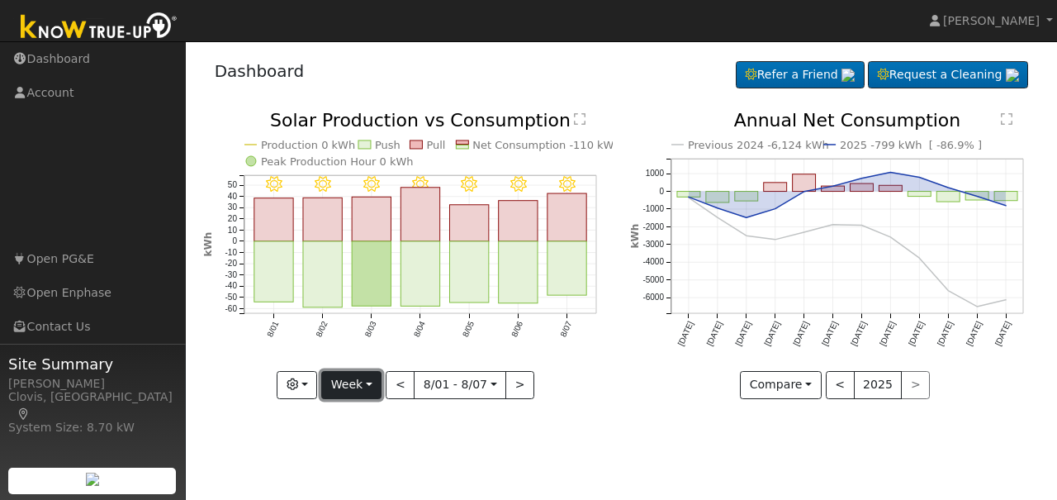
click at [377, 384] on button "Week" at bounding box center [351, 385] width 60 height 28
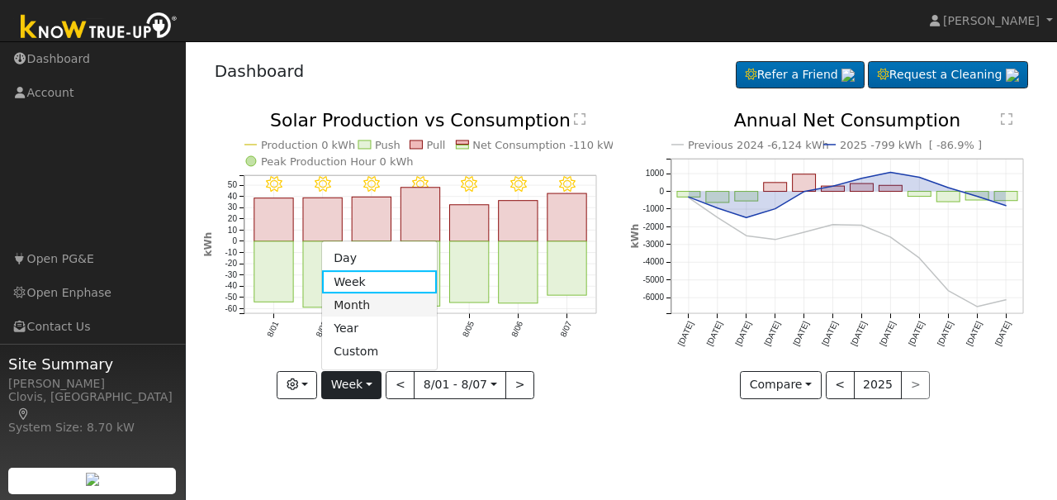
click at [367, 301] on link "Month" at bounding box center [379, 304] width 115 height 23
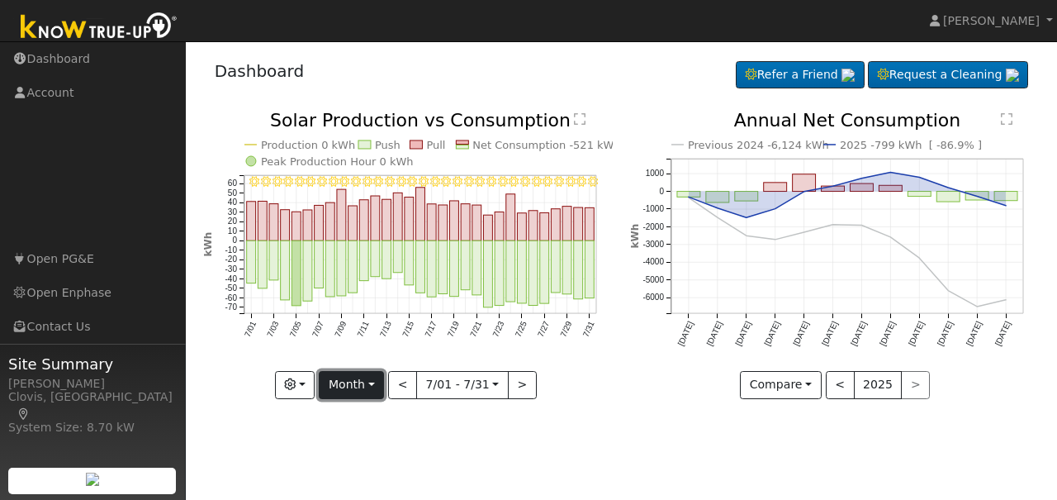
click at [372, 377] on button "Month" at bounding box center [351, 385] width 65 height 28
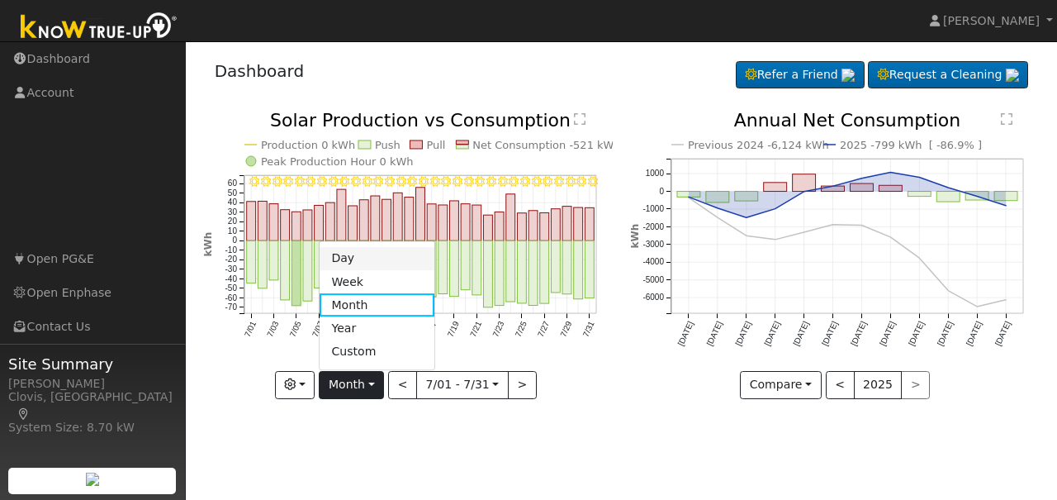
click at [353, 255] on link "Day" at bounding box center [377, 258] width 115 height 23
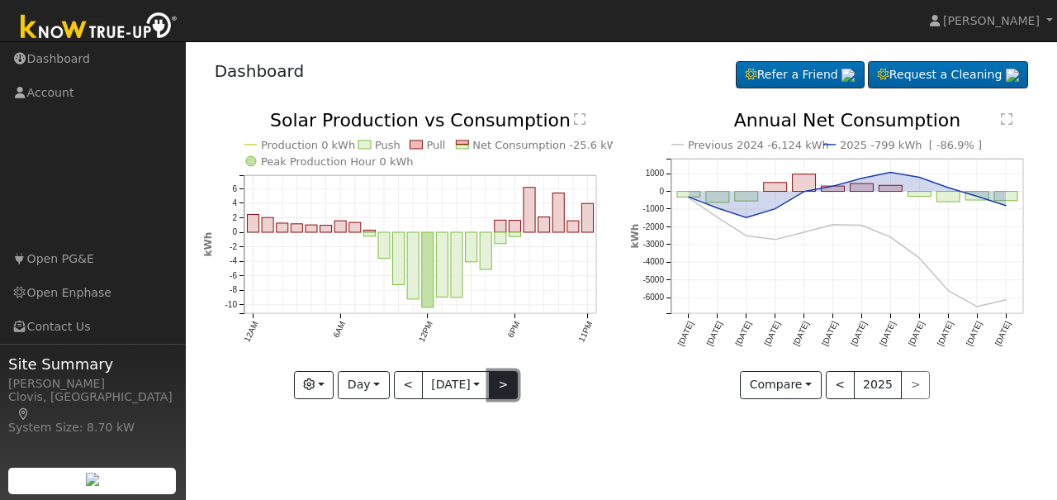
click at [502, 386] on button ">" at bounding box center [503, 385] width 29 height 28
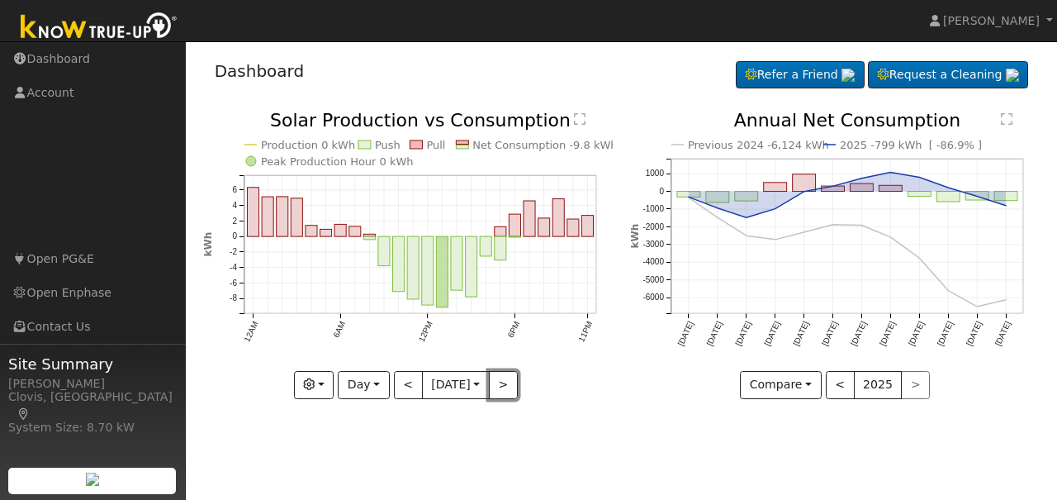
click at [502, 386] on button ">" at bounding box center [503, 385] width 29 height 28
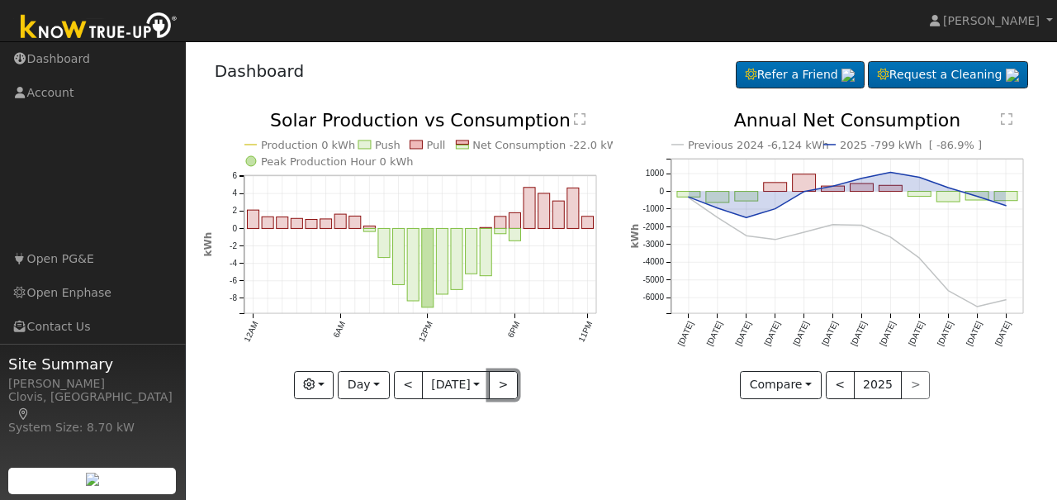
click at [502, 386] on button ">" at bounding box center [503, 385] width 29 height 28
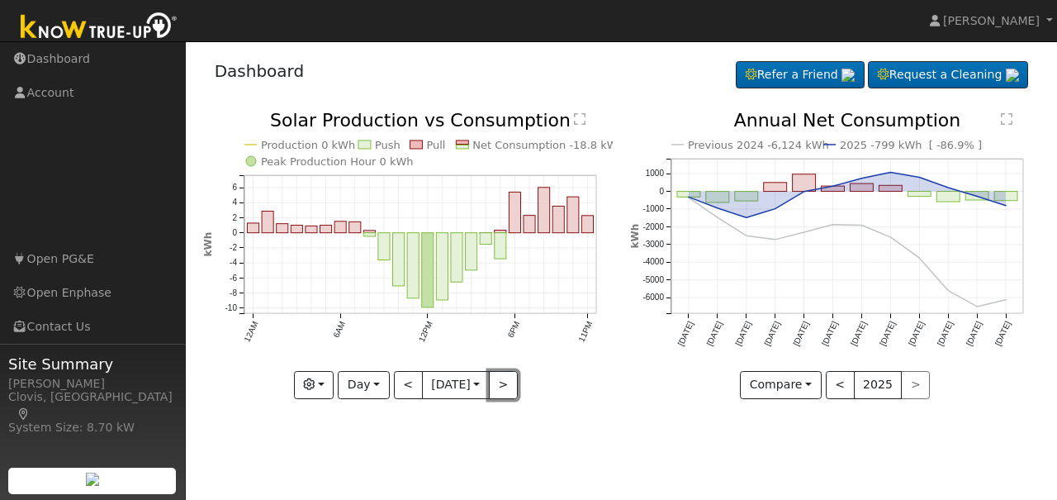
click at [502, 386] on button ">" at bounding box center [503, 385] width 29 height 28
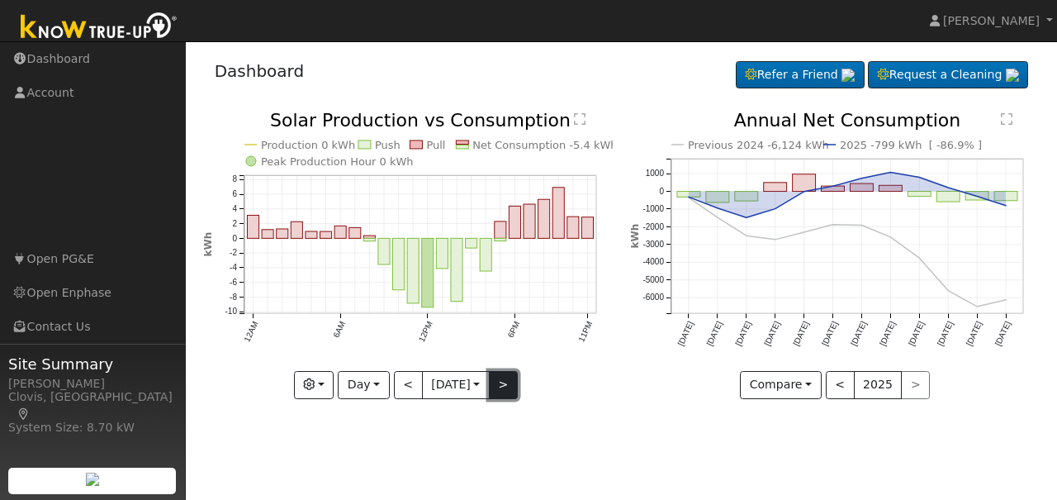
click at [501, 386] on button ">" at bounding box center [503, 385] width 29 height 28
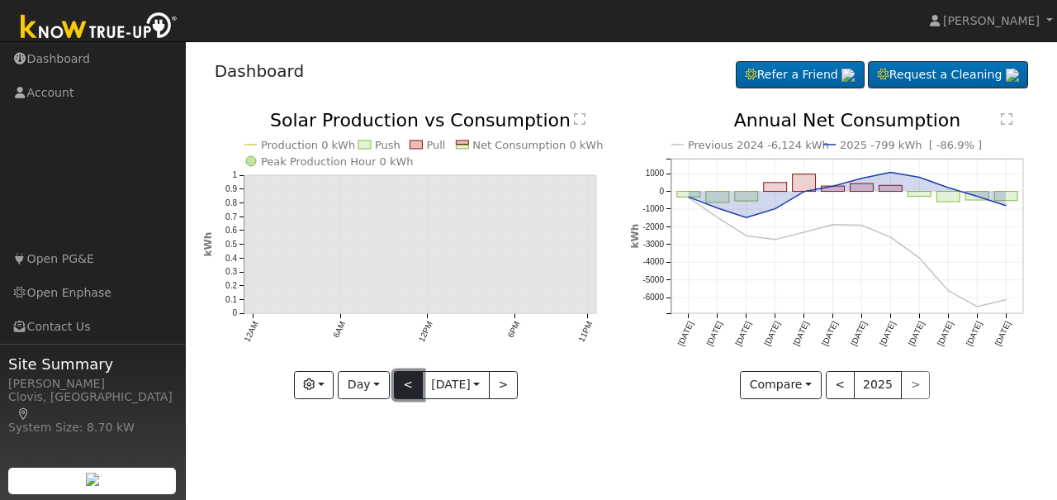
click at [411, 387] on button "<" at bounding box center [408, 385] width 29 height 28
type input "[DATE]"
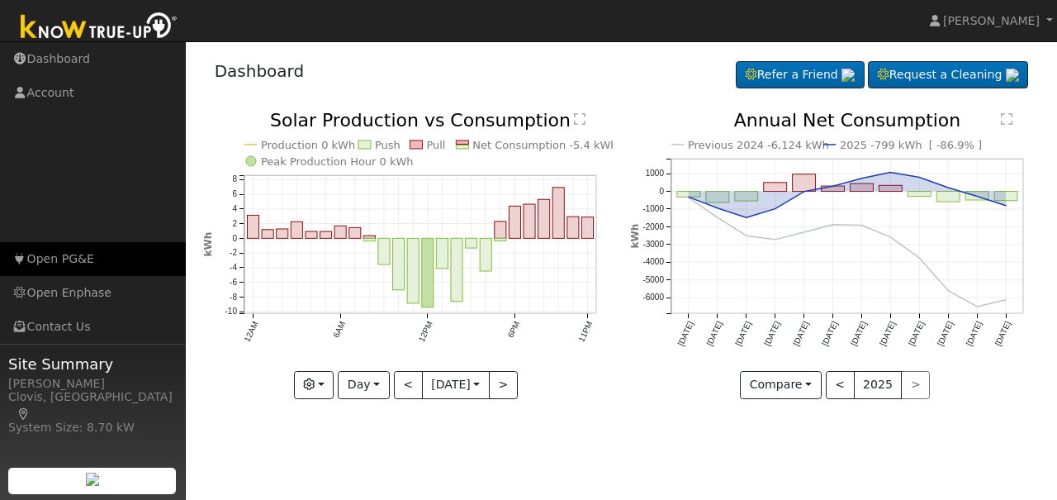
click at [58, 258] on link "Open PG&E" at bounding box center [93, 259] width 186 height 34
